Goal: Transaction & Acquisition: Download file/media

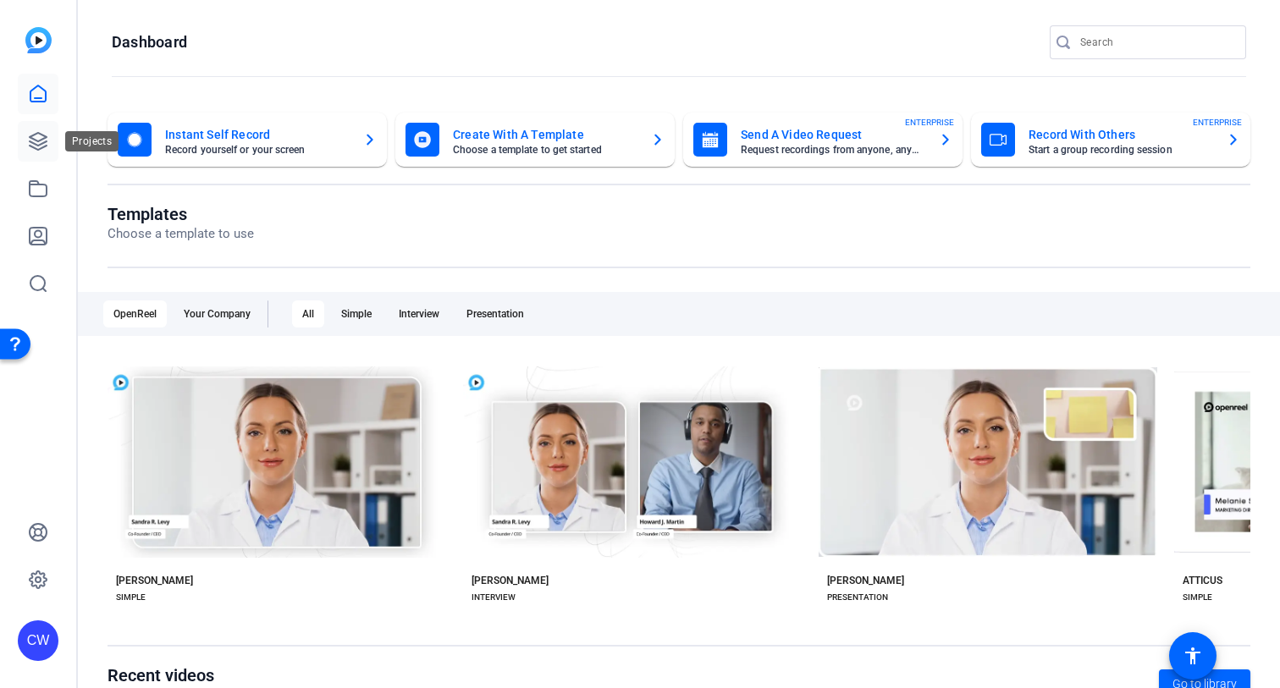
click at [36, 138] on icon at bounding box center [38, 141] width 20 height 20
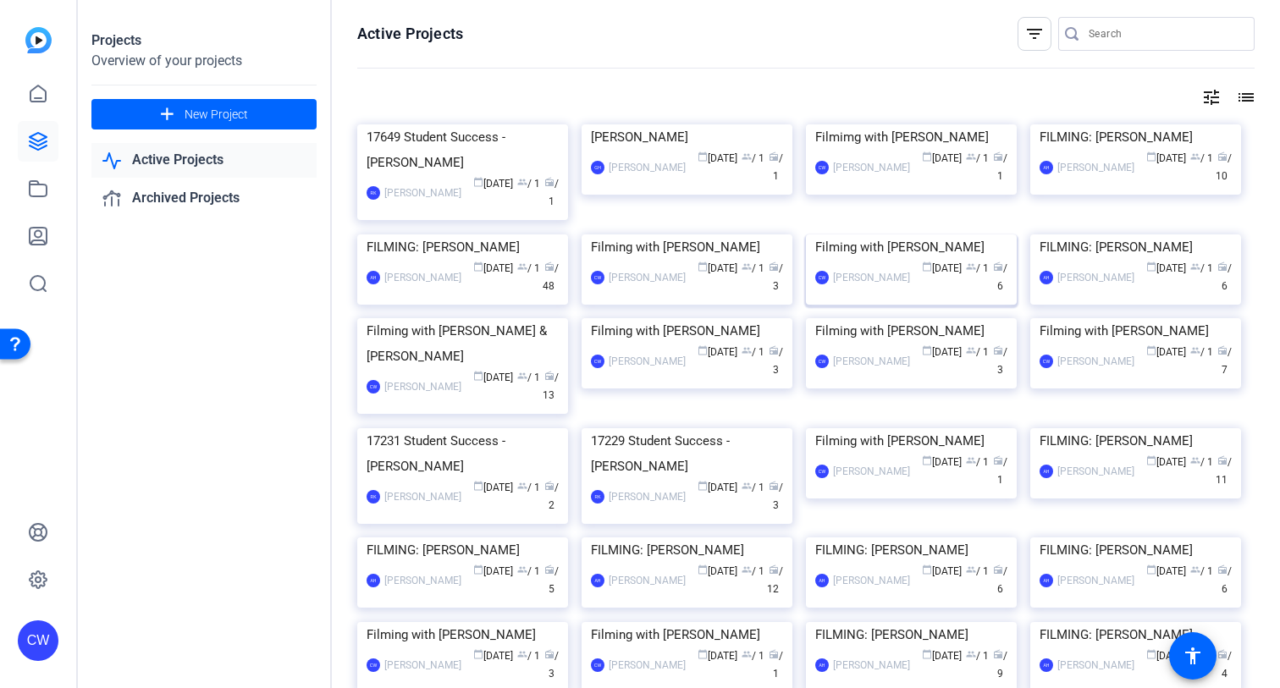
click at [879, 234] on img at bounding box center [911, 234] width 211 height 0
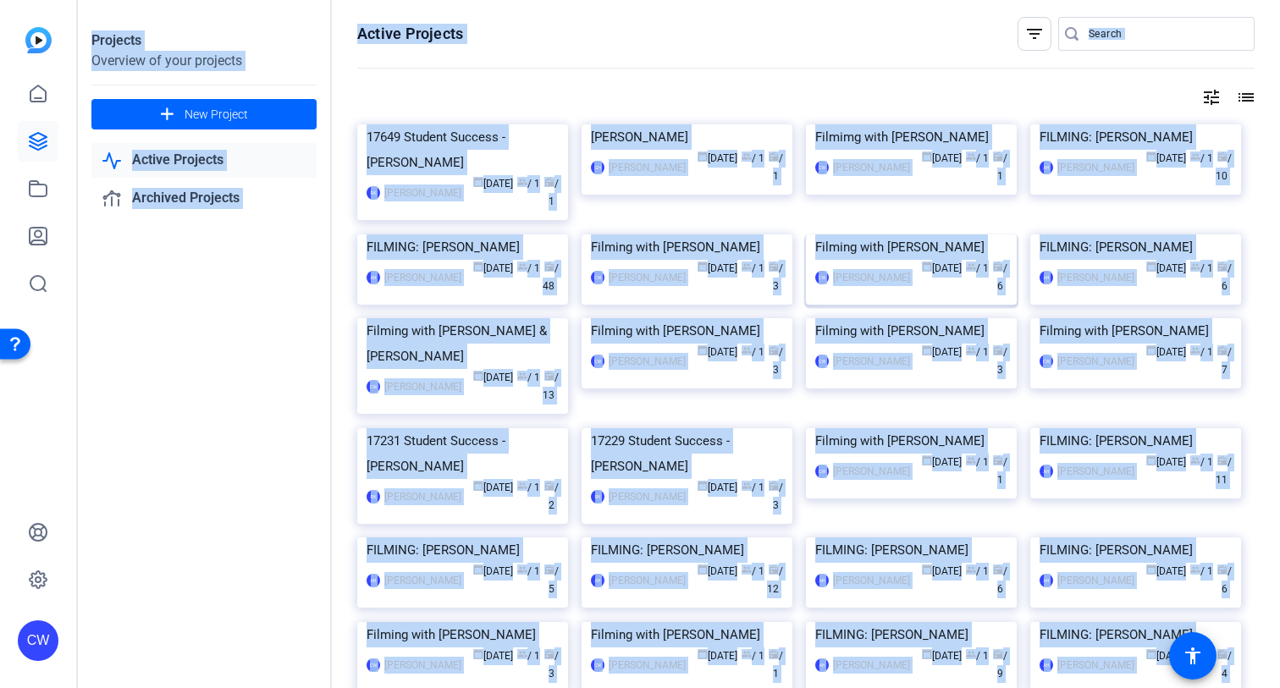
click at [879, 406] on div "Projects Overview of your projects add New Project Active Projects Archived Pro…" at bounding box center [679, 344] width 1202 height 688
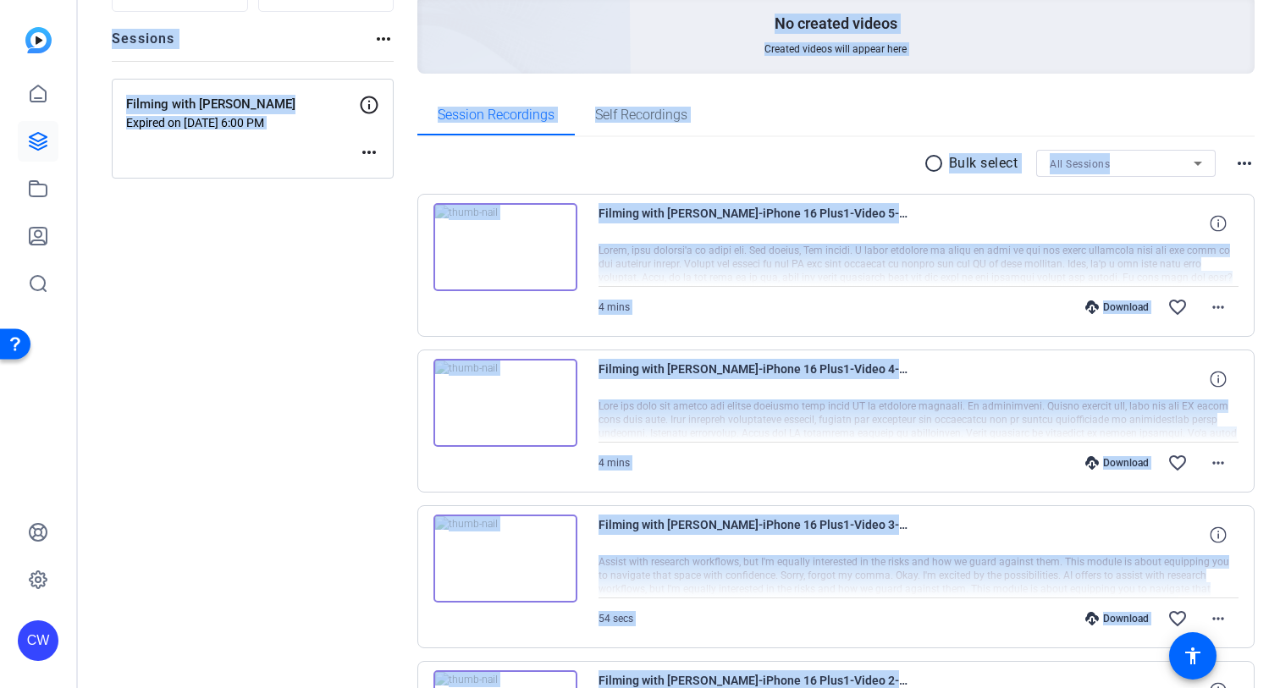
scroll to position [299, 0]
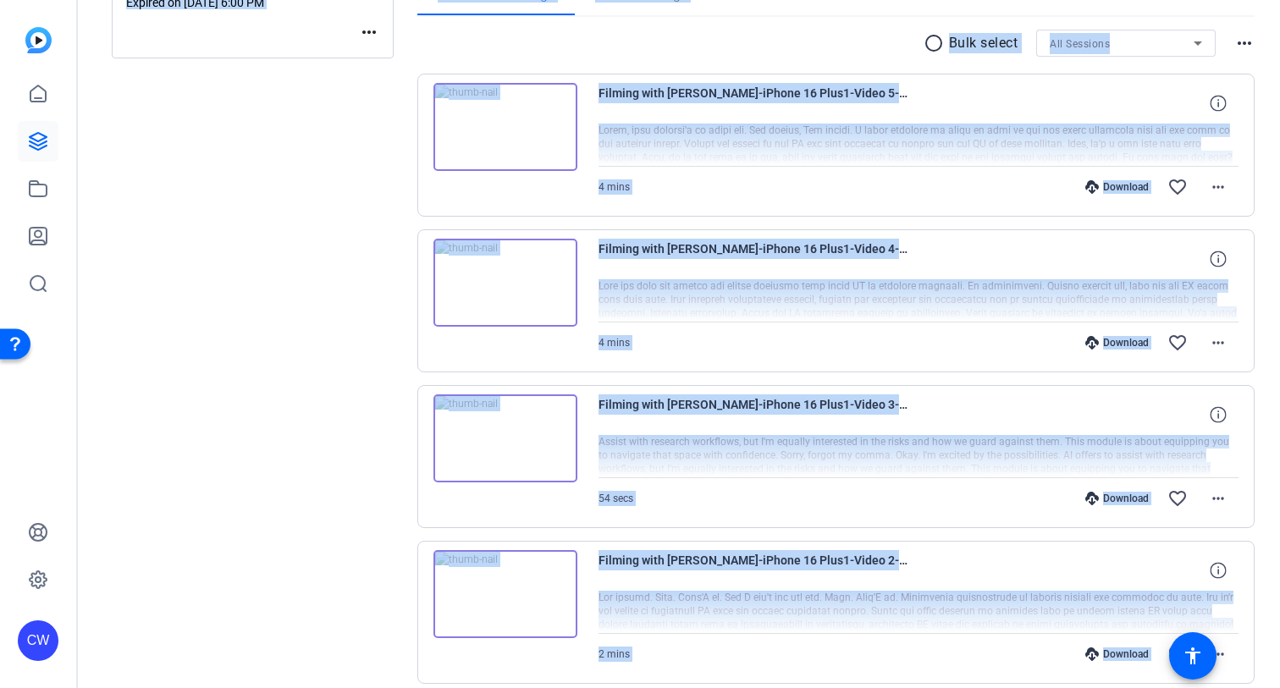
click at [840, 327] on div "Download favorite_border more_horiz" at bounding box center [1014, 342] width 449 height 41
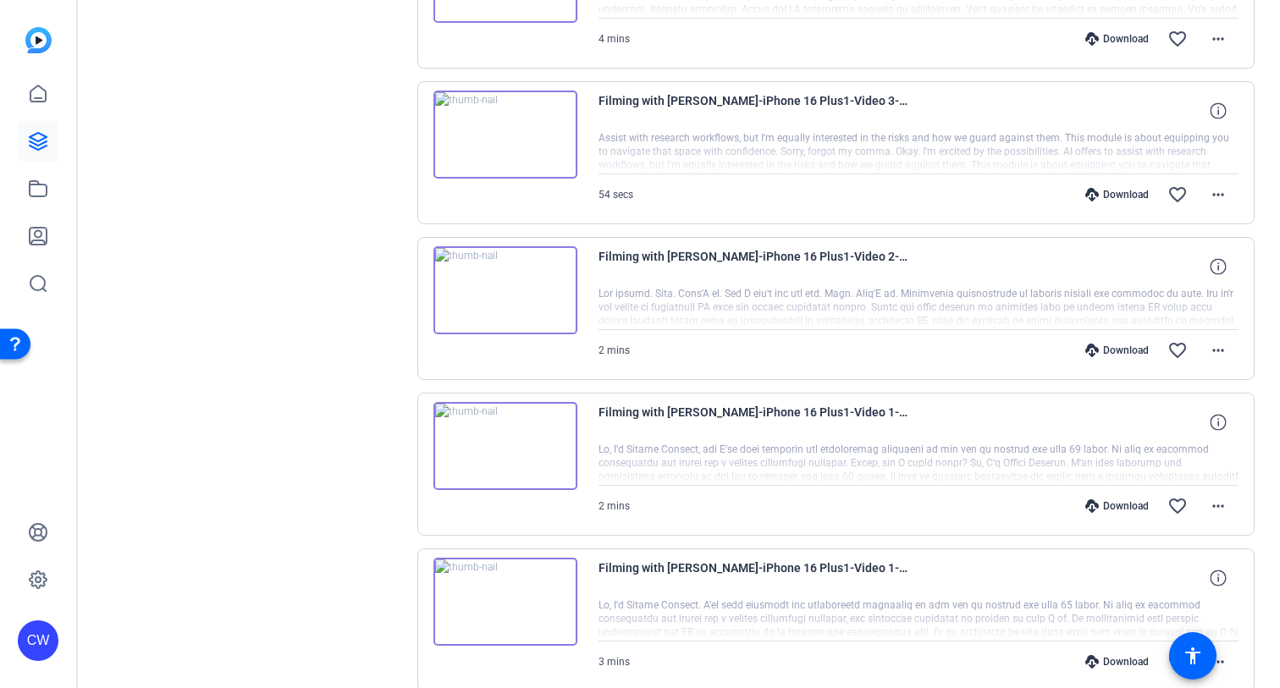
scroll to position [670, 0]
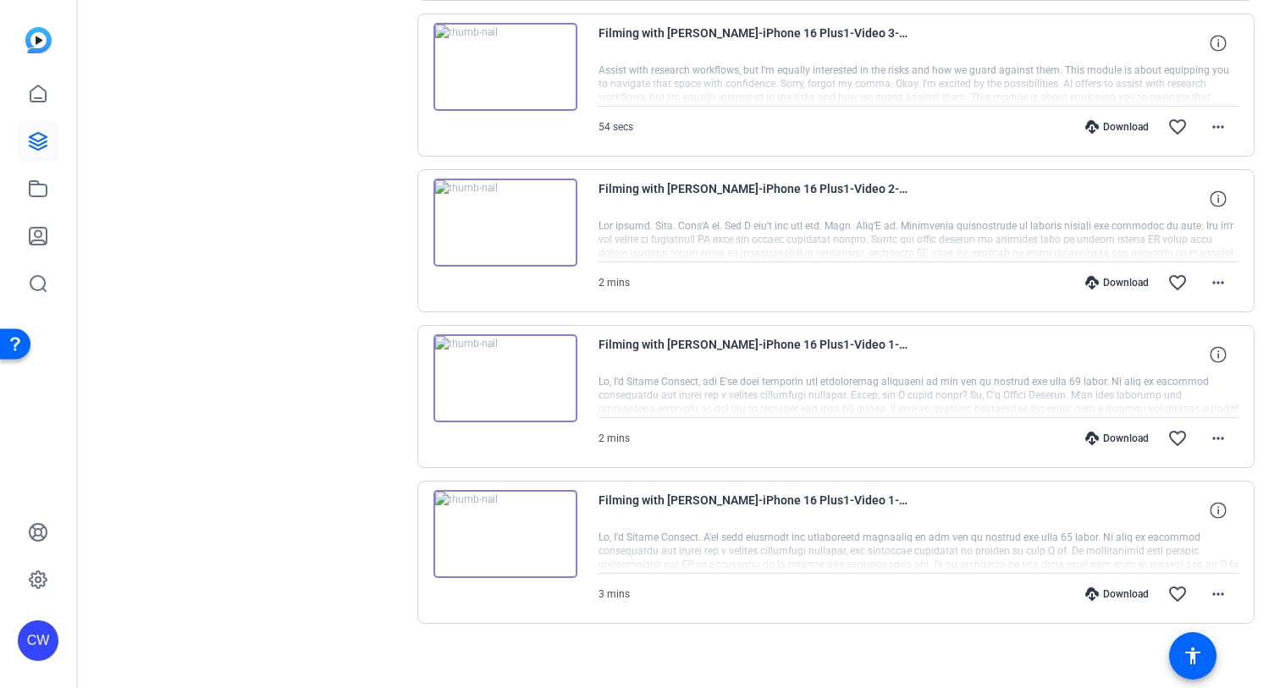
click at [500, 532] on img at bounding box center [505, 534] width 144 height 88
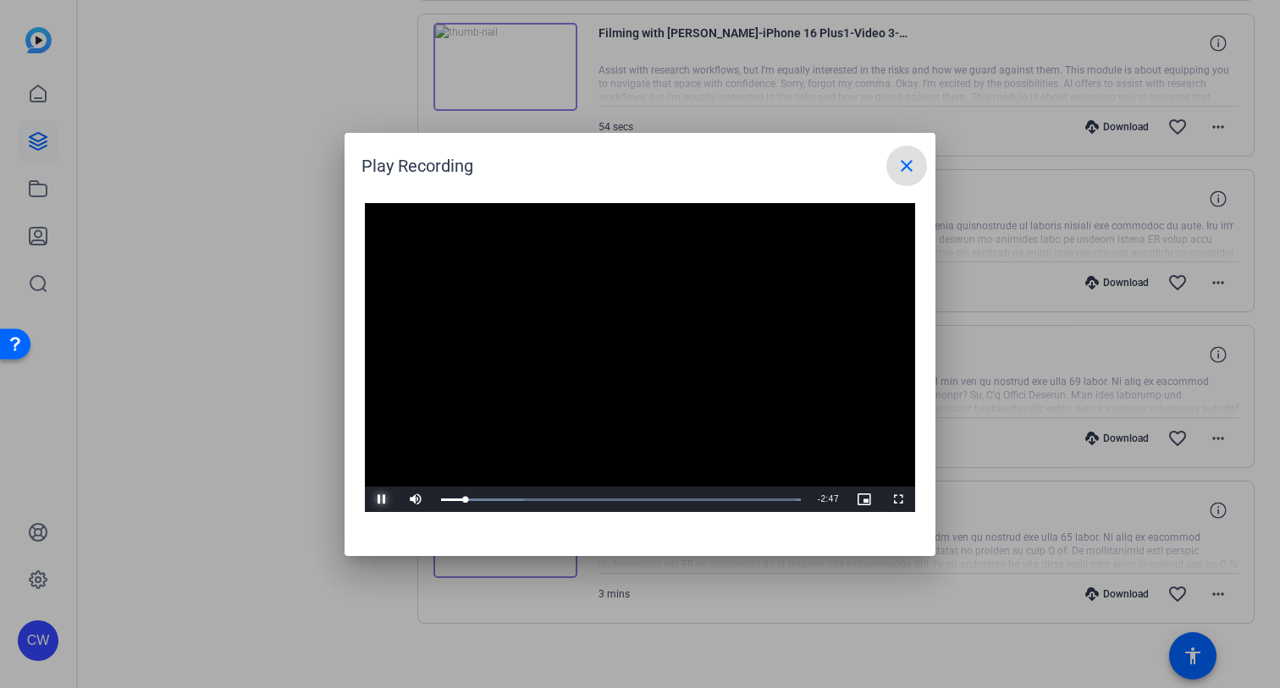
click at [383, 499] on span "Video Player" at bounding box center [382, 499] width 34 height 0
click at [906, 162] on mat-icon "close" at bounding box center [906, 166] width 20 height 20
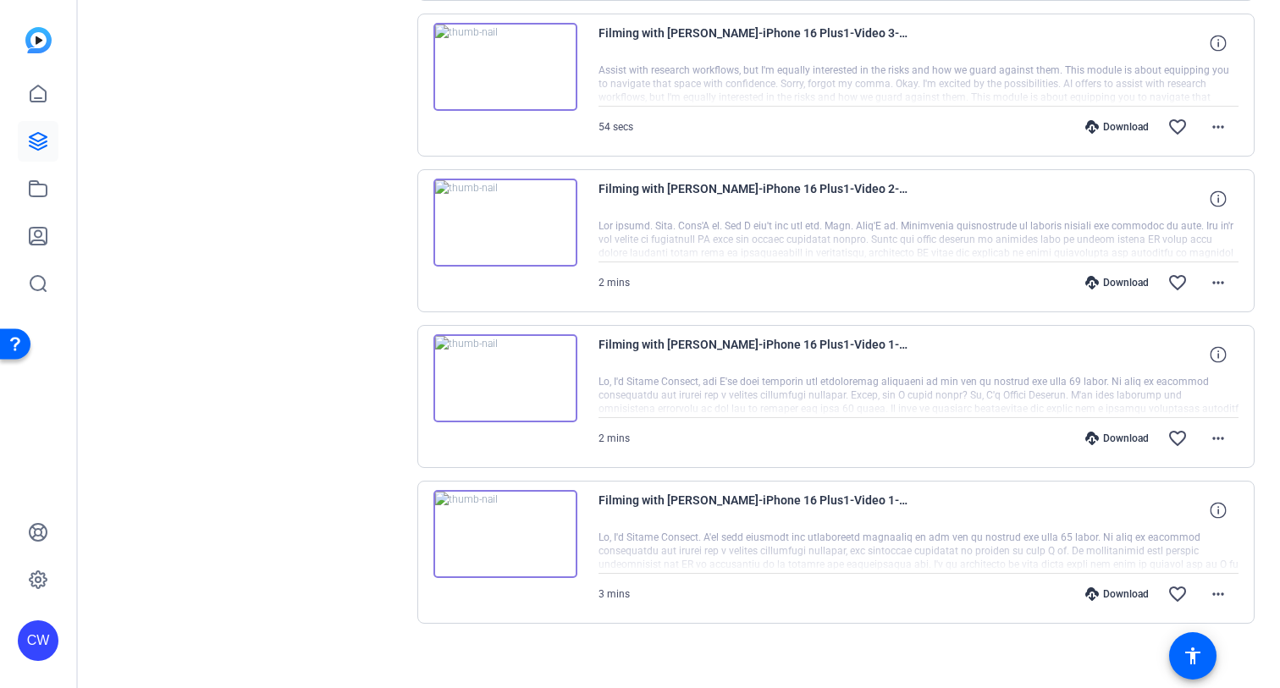
click at [1098, 127] on div "Download" at bounding box center [1117, 127] width 80 height 14
click at [39, 140] on icon at bounding box center [38, 141] width 17 height 17
